Goal: Find specific page/section: Locate a particular part of the current website

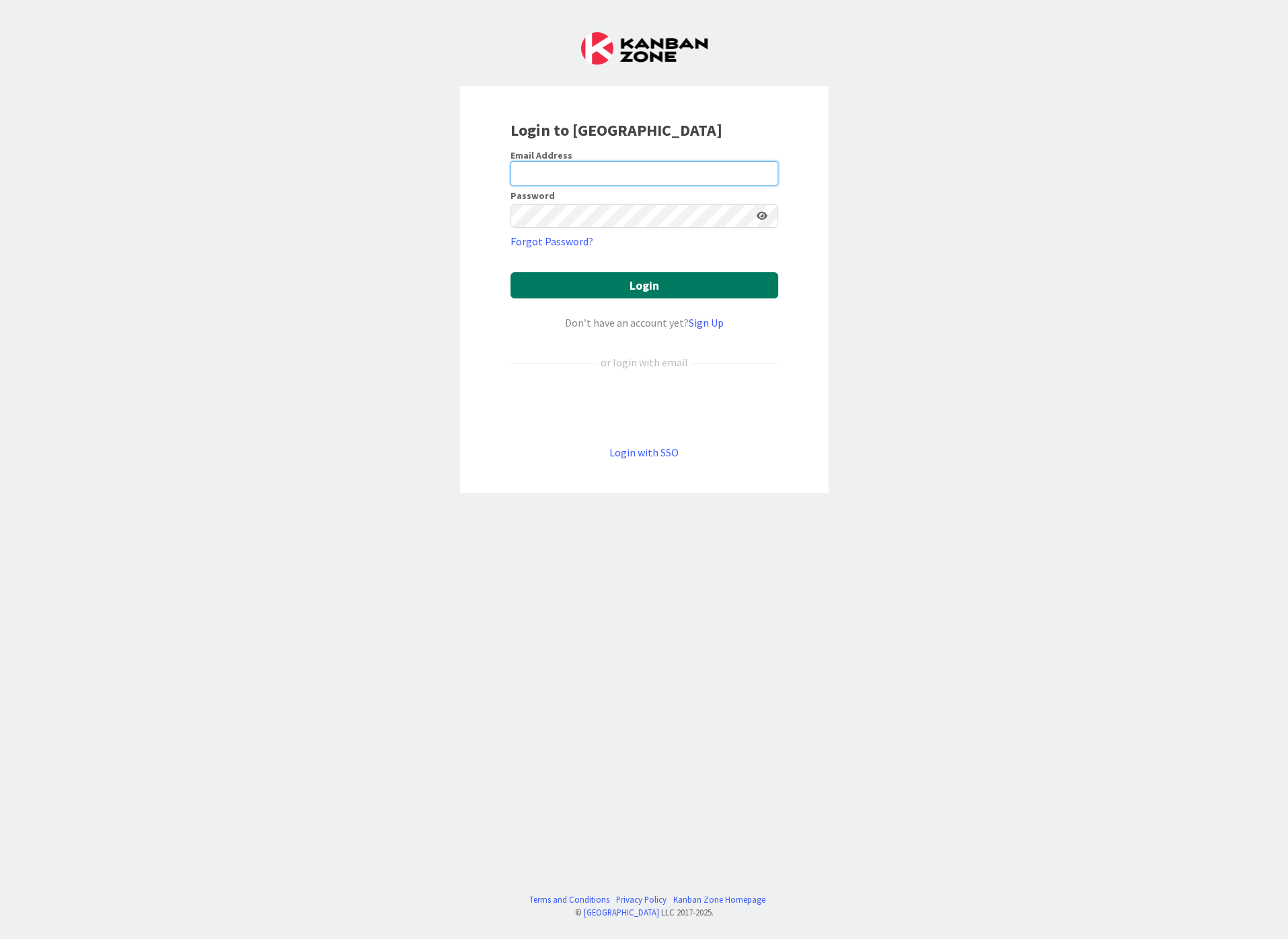
type input "[EMAIL_ADDRESS][DOMAIN_NAME]"
click at [693, 283] on button "Login" at bounding box center [644, 285] width 268 height 26
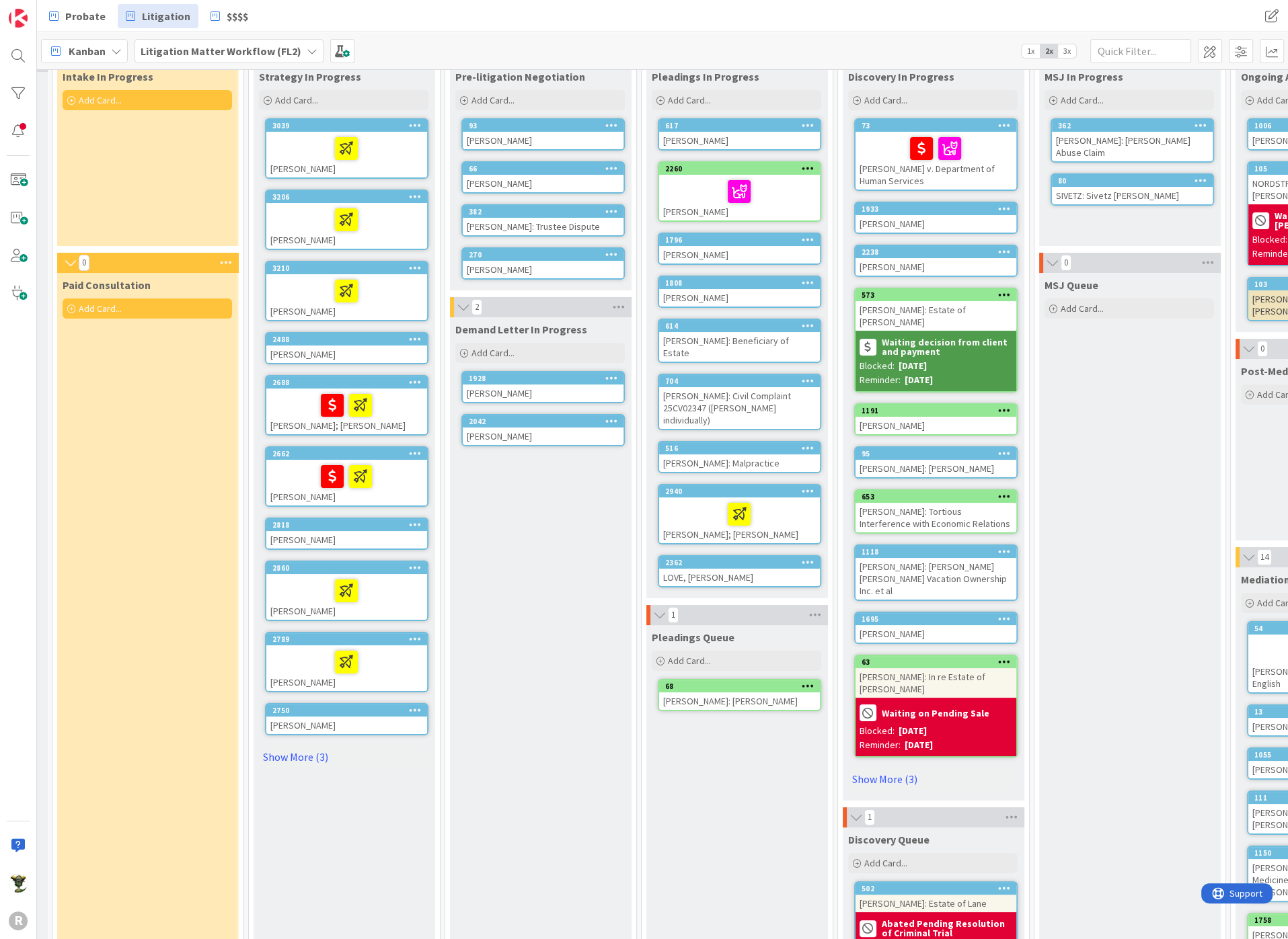
scroll to position [74, 0]
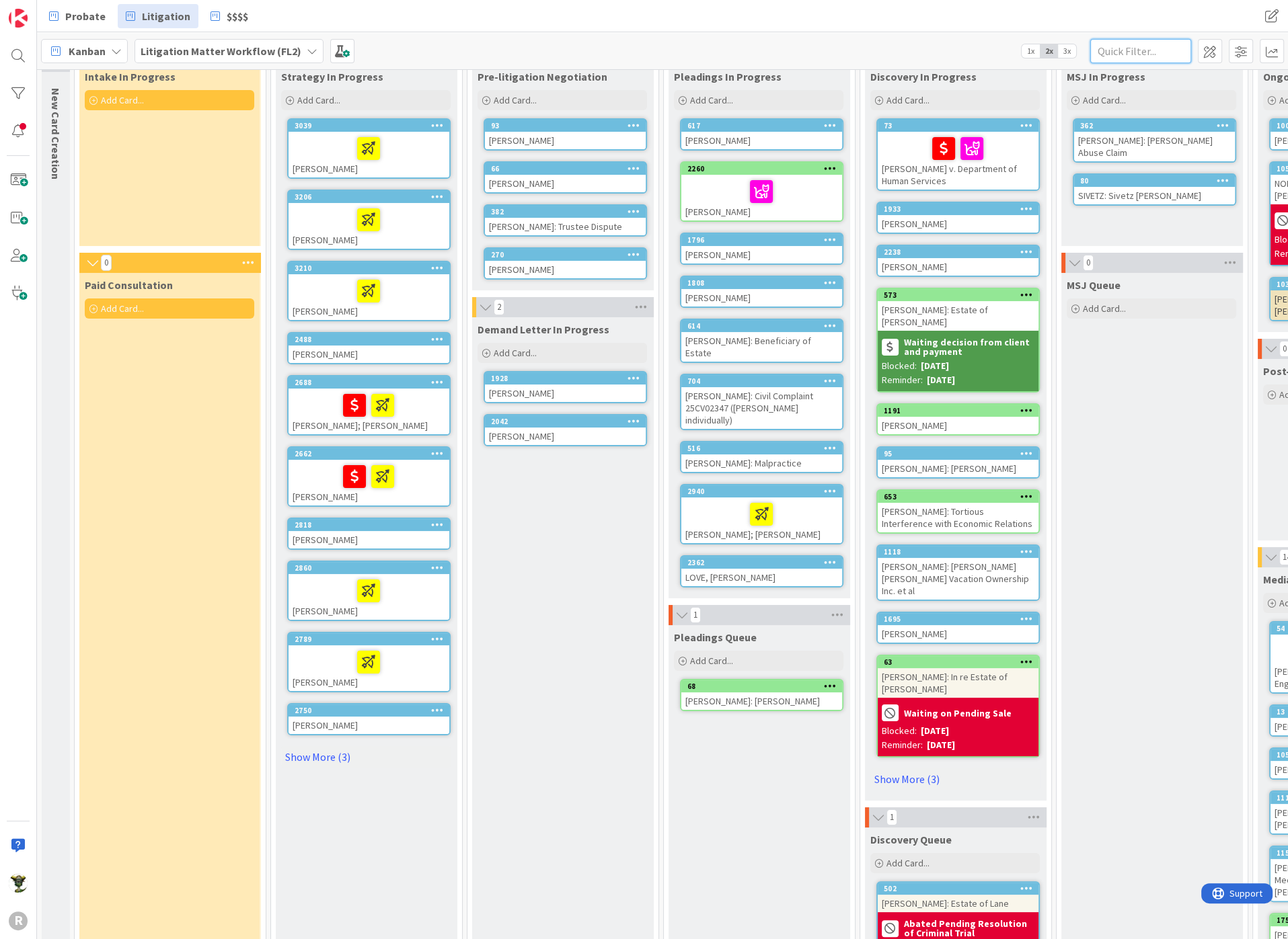
click at [1138, 57] on input "text" at bounding box center [1140, 51] width 101 height 24
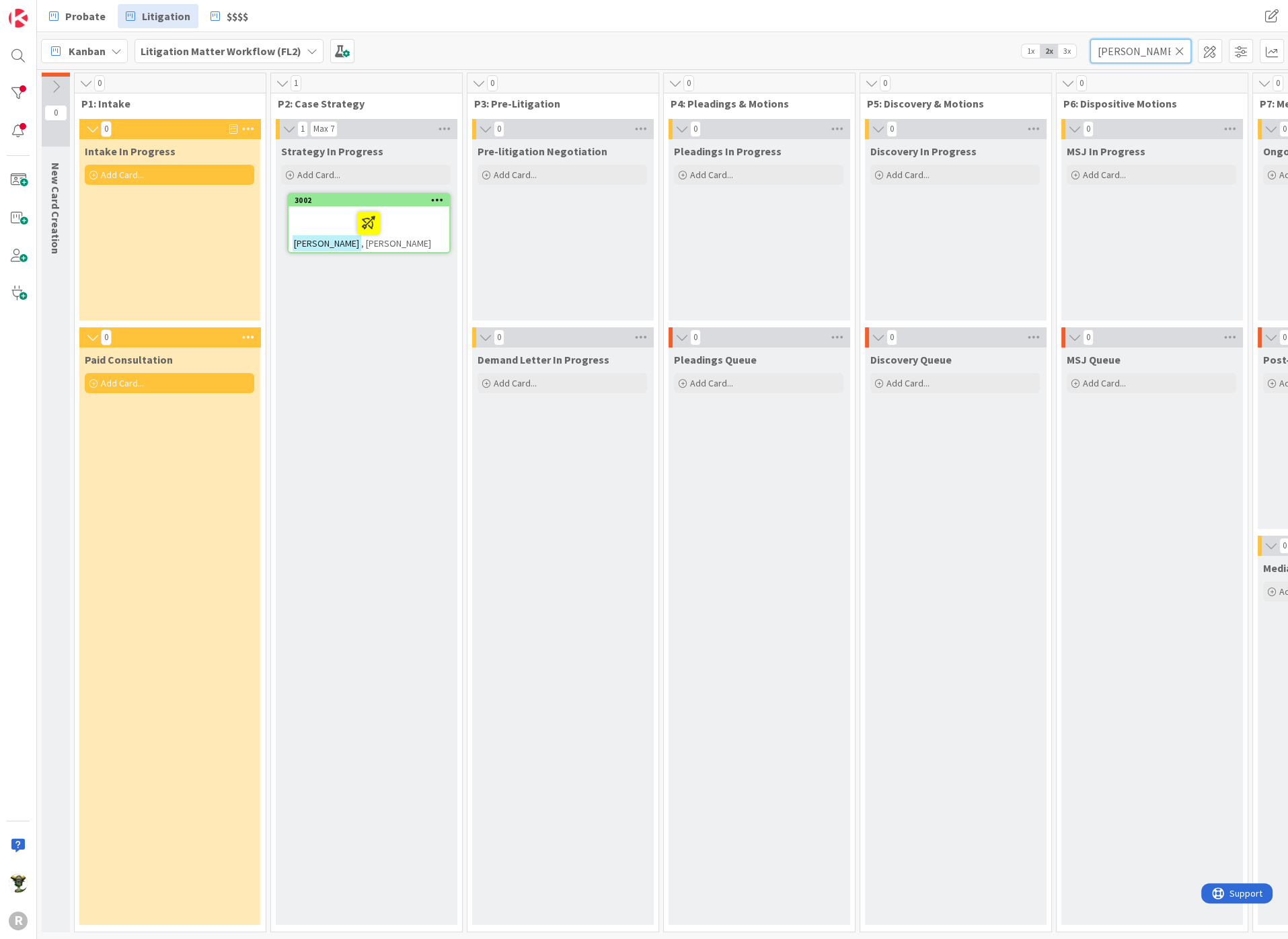
type input "[PERSON_NAME]"
click at [1178, 48] on icon at bounding box center [1179, 51] width 9 height 12
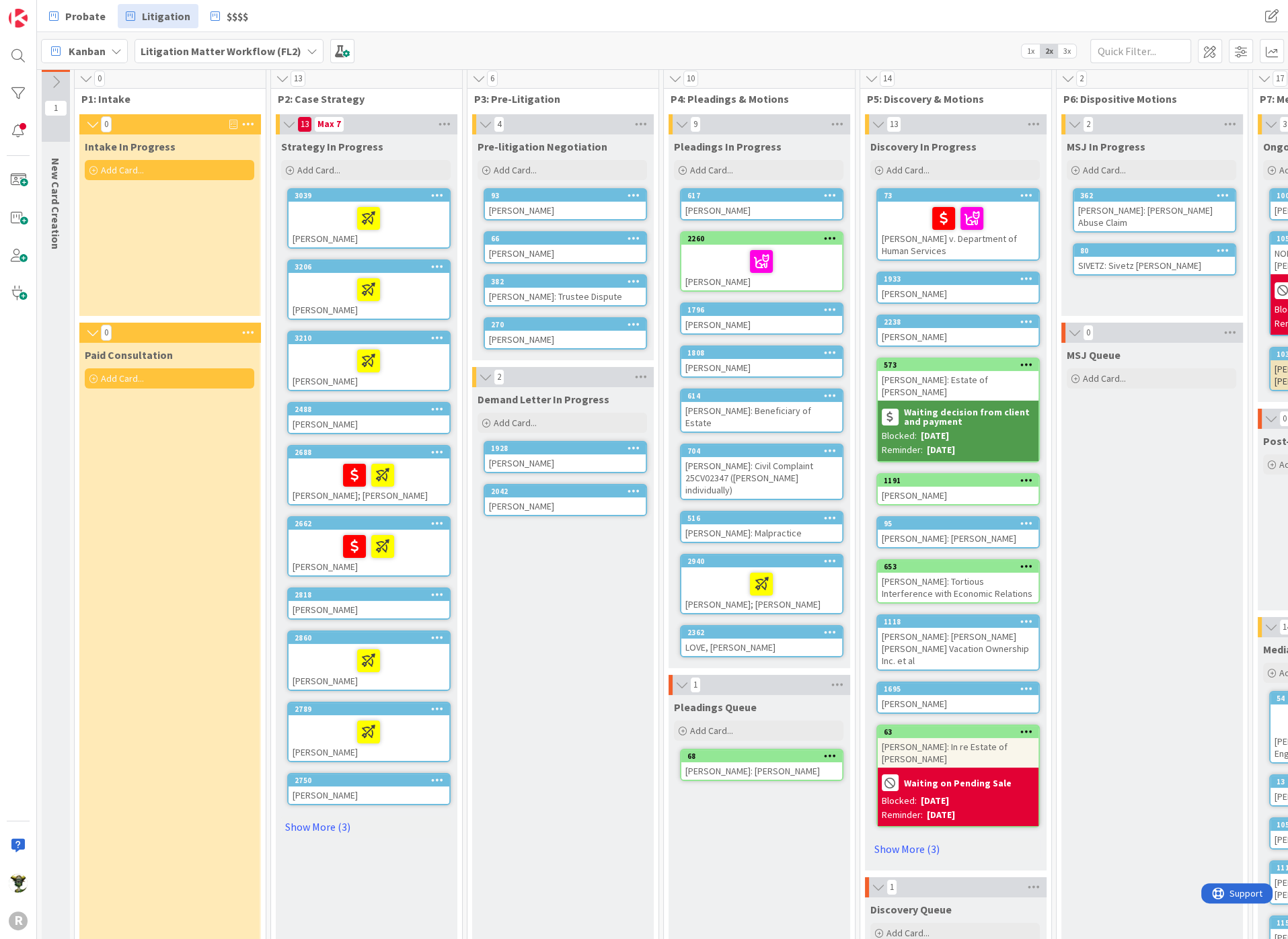
scroll to position [74, 0]
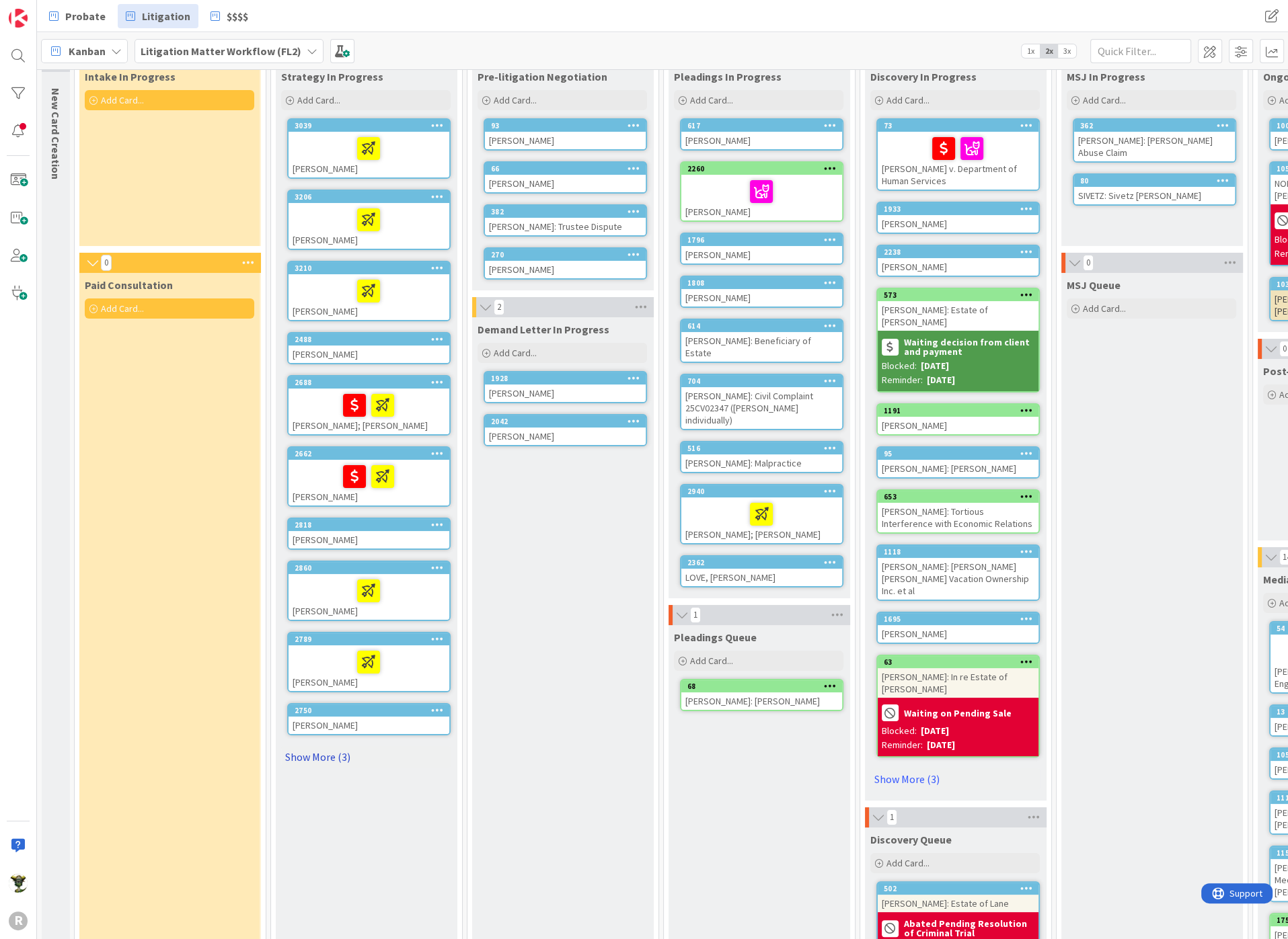
click at [321, 748] on link "Show More (3)" at bounding box center [365, 757] width 170 height 22
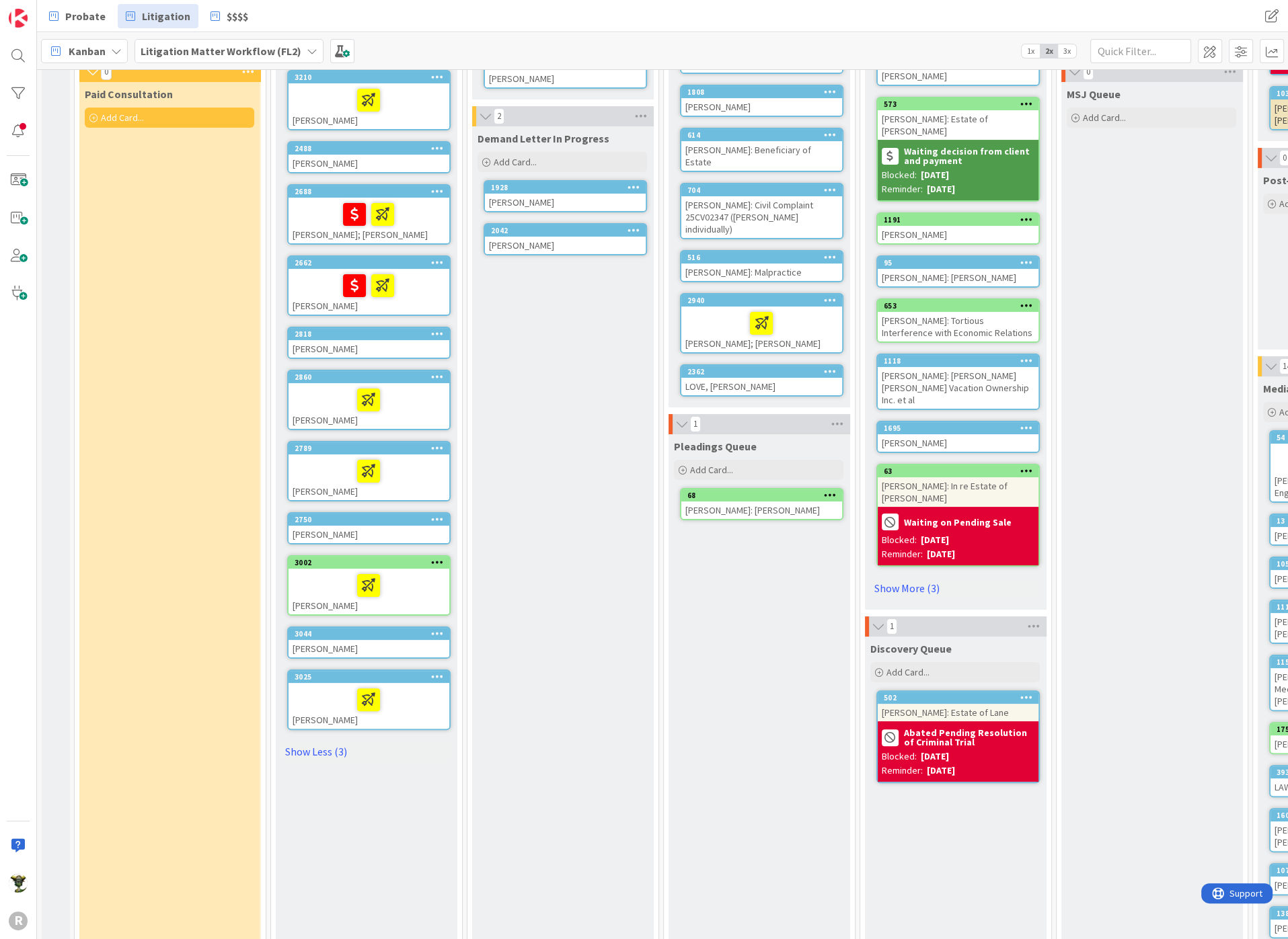
scroll to position [287, 0]
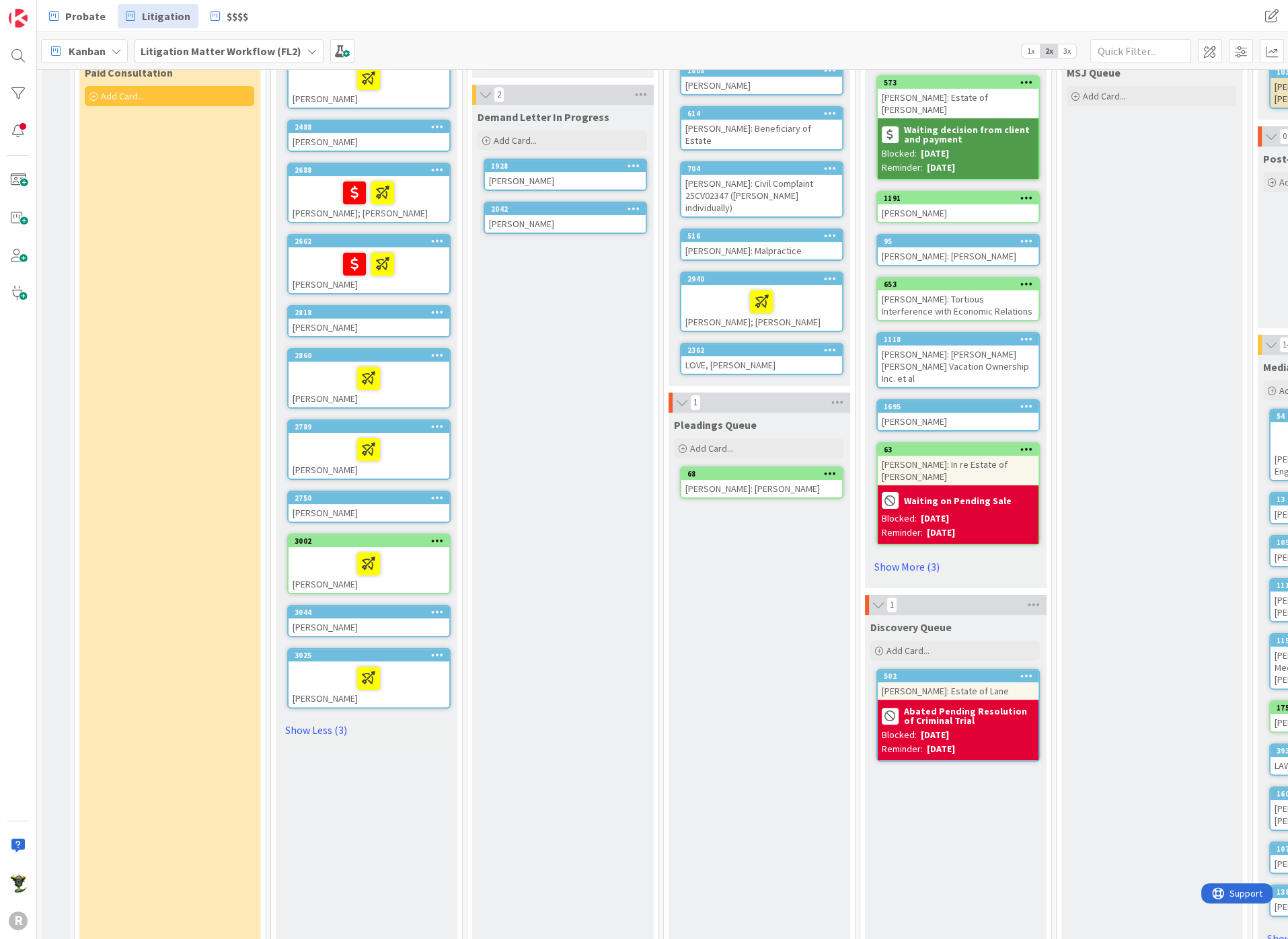
click at [310, 547] on div "[PERSON_NAME]" at bounding box center [369, 569] width 161 height 46
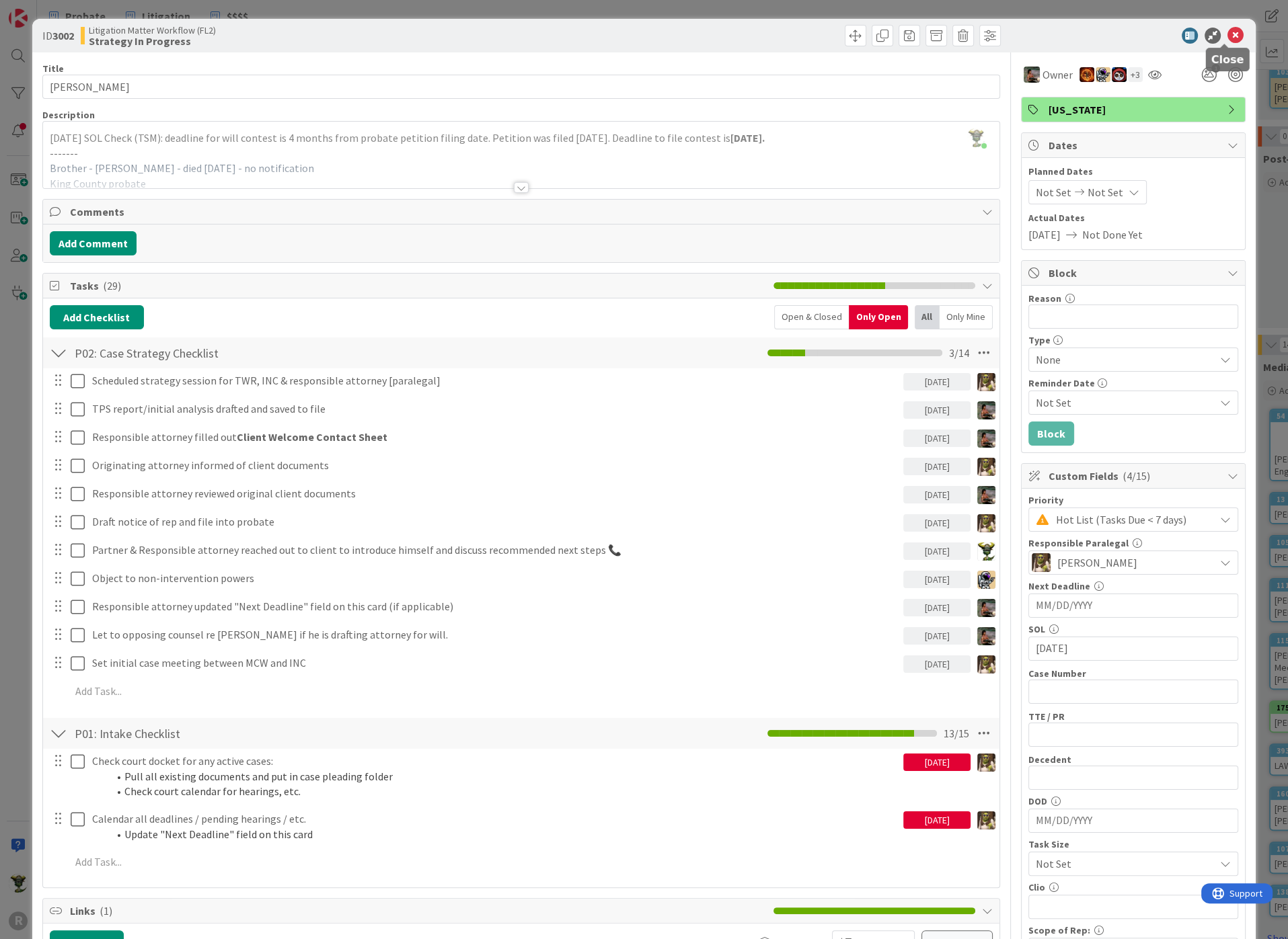
click at [1229, 36] on icon at bounding box center [1234, 35] width 16 height 16
